Goal: Communication & Community: Answer question/provide support

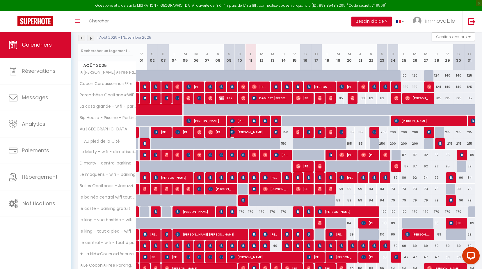
click at [242, 132] on span "[PERSON_NAME]" at bounding box center [248, 132] width 37 height 11
select select "OK"
select select "KO"
select select "0"
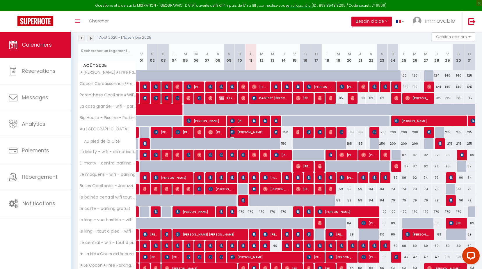
select select "1"
select select
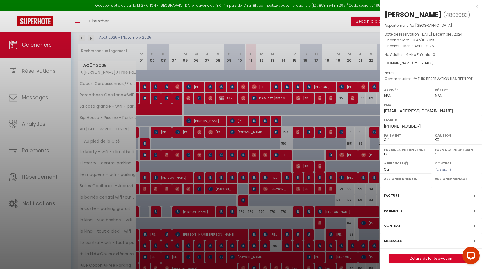
click at [396, 244] on label "Messages" at bounding box center [393, 241] width 18 height 6
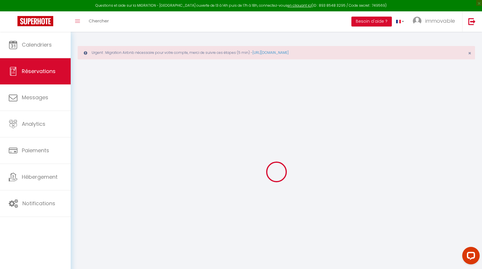
select select
checkbox input "false"
type textarea "** THIS RESERVATION HAS BEEN PRE-PAID ** Approximate time of arrival: between 1…"
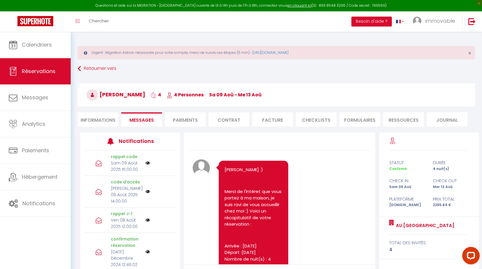
scroll to position [1982, 0]
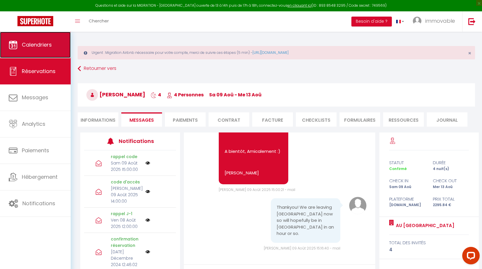
click at [29, 52] on link "Calendriers" at bounding box center [35, 45] width 71 height 26
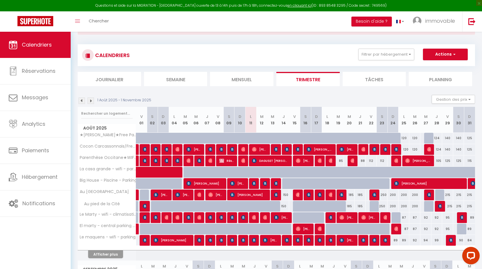
scroll to position [58, 0]
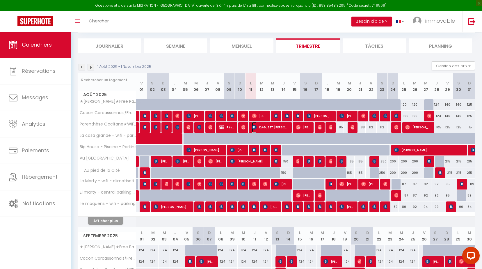
drag, startPoint x: 262, startPoint y: 126, endPoint x: 262, endPoint y: 143, distance: 16.6
click at [262, 126] on span "DAGUSET [PERSON_NAME]" at bounding box center [270, 127] width 37 height 11
select select "OK"
select select "KO"
select select "0"
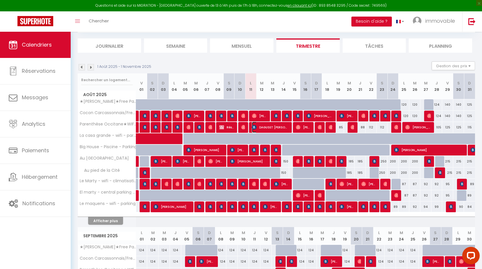
select select "0"
select select "1"
select select
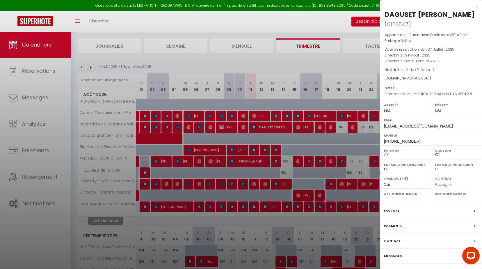
click at [396, 253] on label "Messages" at bounding box center [393, 256] width 18 height 6
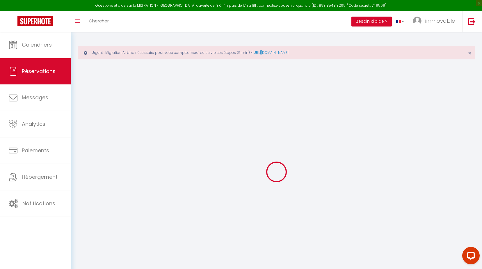
select select
checkbox input "false"
select select
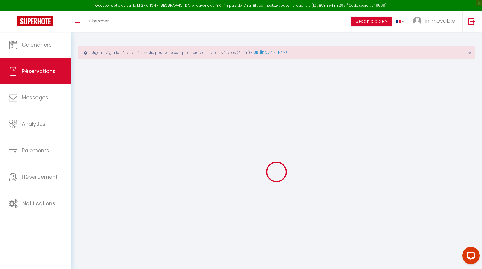
checkbox input "false"
type textarea "** THIS RESERVATION HAS BEEN PRE-PAID ** BOOKING NOTE : Payment charge is EUR 9…"
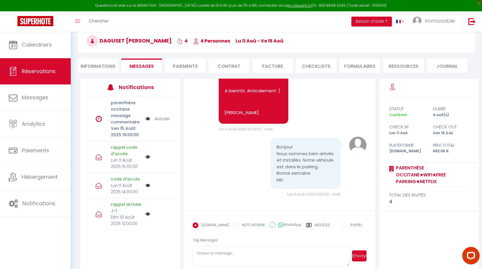
scroll to position [62, 0]
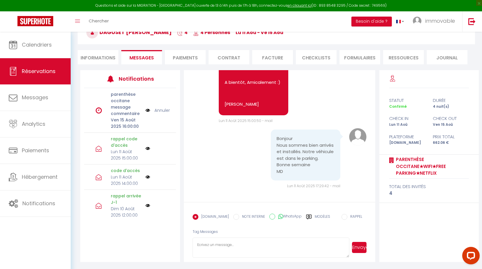
click at [212, 247] on textarea at bounding box center [271, 247] width 157 height 20
type textarea "super merci [PERSON_NAME] pour votre message :) belle soirée à vous [PERSON_NAM…"
click at [363, 246] on button "Envoyer" at bounding box center [359, 247] width 15 height 11
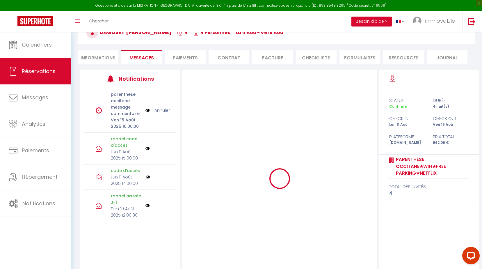
scroll to position [0, 0]
